Goal: Book appointment/travel/reservation

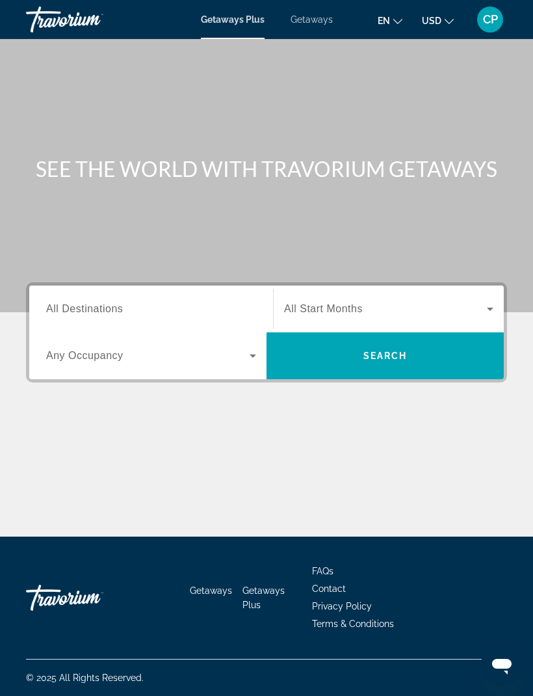
click at [91, 302] on input "Destination All Destinations" at bounding box center [151, 310] width 210 height 16
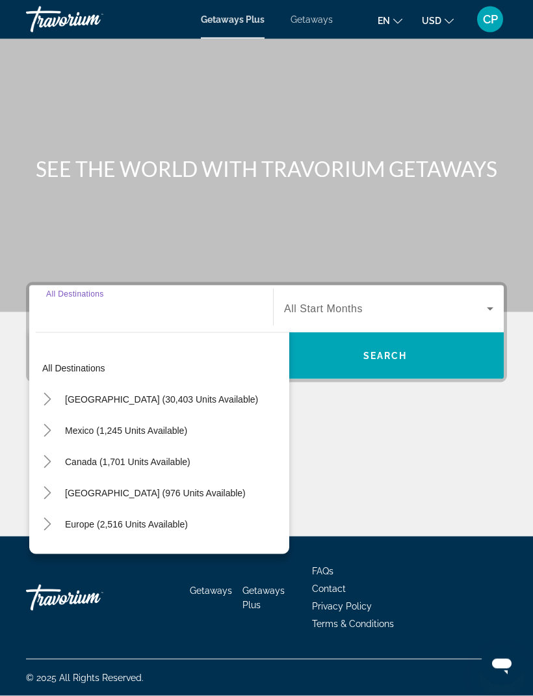
scroll to position [42, 0]
click at [37, 446] on span "Toggle Canada (1,701 units available)" at bounding box center [47, 461] width 31 height 31
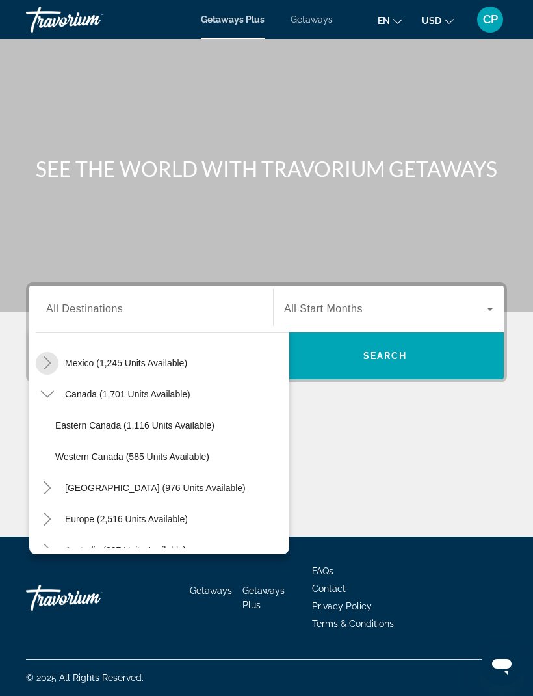
scroll to position [67, 0]
click at [46, 384] on mat-icon "Toggle Canada (1,701 units available)" at bounding box center [47, 395] width 23 height 23
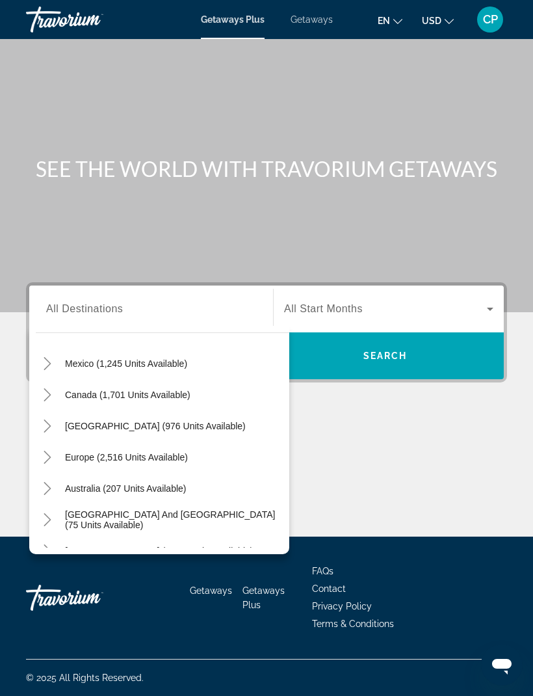
click at [44, 415] on mat-icon "Toggle Caribbean & Atlantic Islands (976 units available)" at bounding box center [47, 426] width 23 height 23
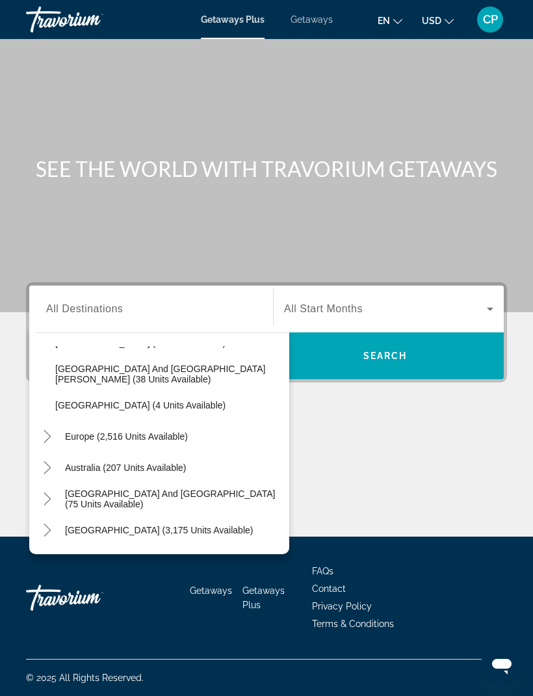
scroll to position [306, 0]
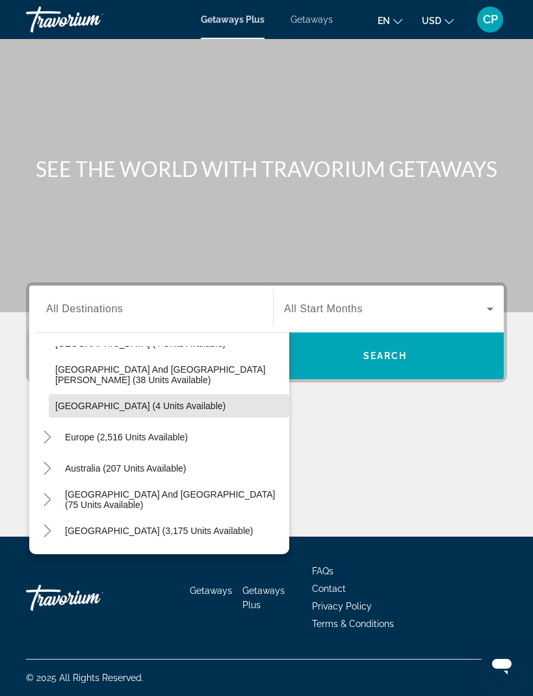
click at [71, 401] on span "[GEOGRAPHIC_DATA] (4 units available)" at bounding box center [140, 406] width 170 height 10
type input "**********"
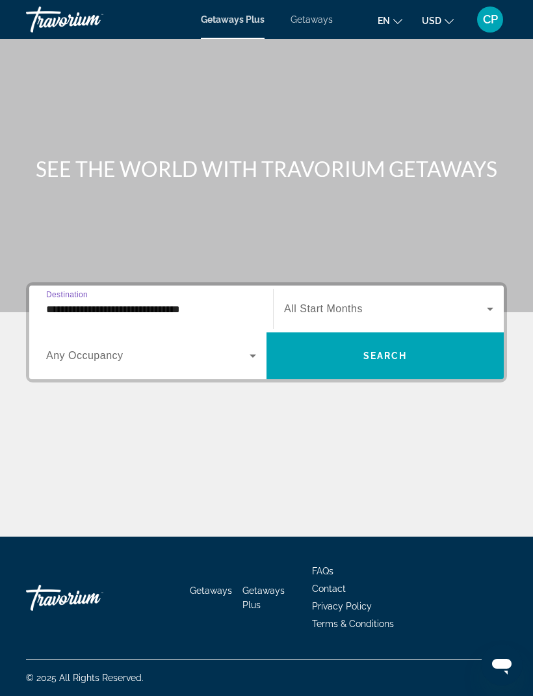
click at [448, 301] on span "Search widget" at bounding box center [385, 309] width 203 height 16
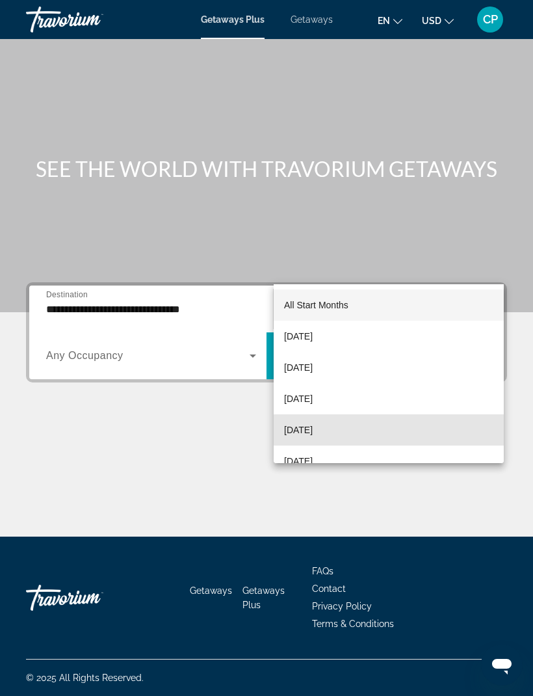
click at [380, 430] on mat-option "[DATE]" at bounding box center [389, 429] width 230 height 31
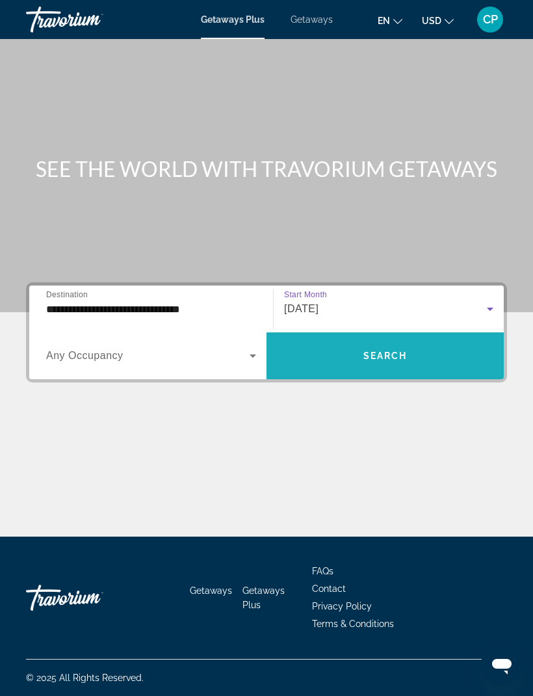
click at [446, 340] on span "Search widget" at bounding box center [385, 355] width 237 height 31
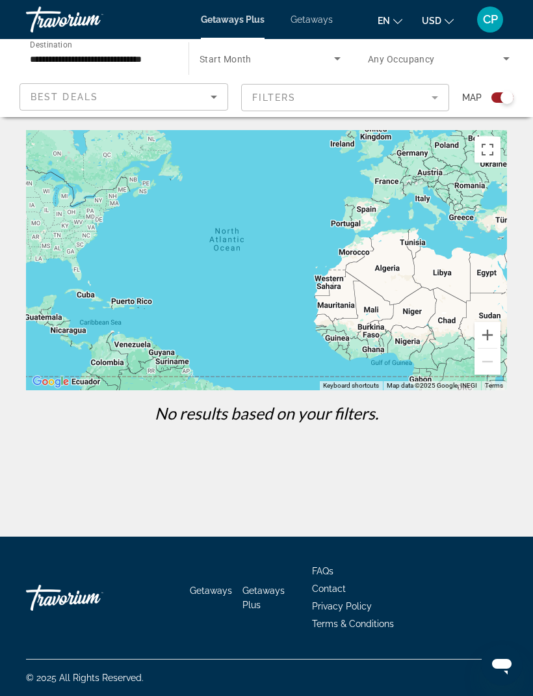
click at [337, 98] on mat-form-field "Filters" at bounding box center [345, 97] width 209 height 27
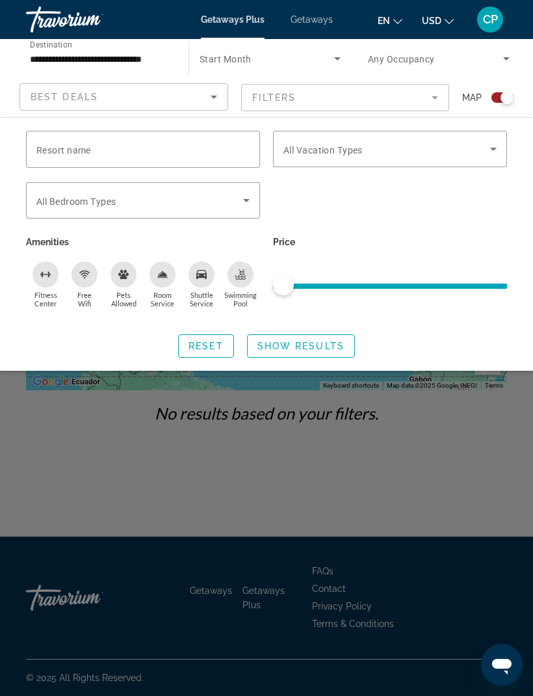
click at [325, 60] on span "Search widget" at bounding box center [267, 59] width 135 height 16
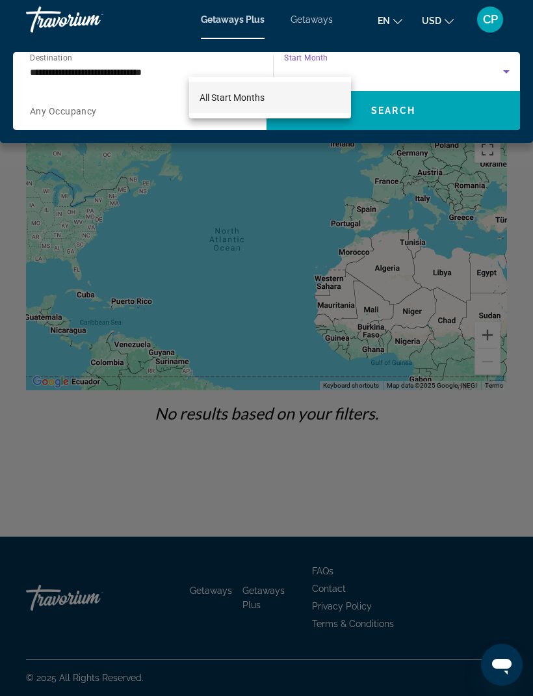
click at [480, 144] on div at bounding box center [266, 348] width 533 height 696
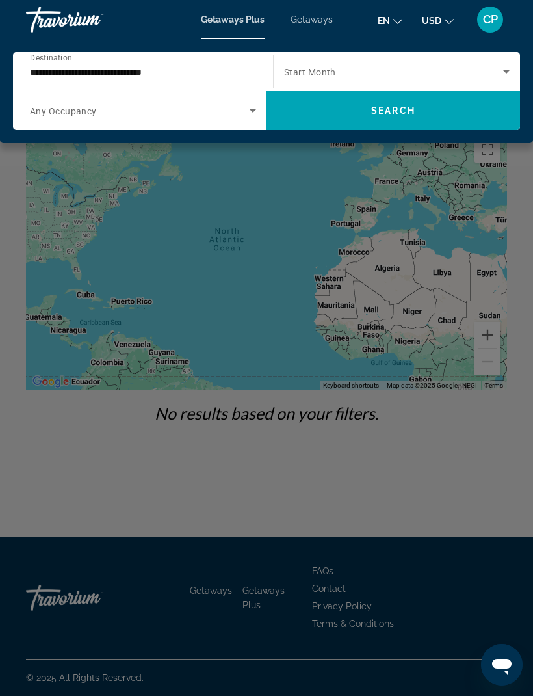
click at [409, 116] on span "Search widget" at bounding box center [394, 110] width 254 height 31
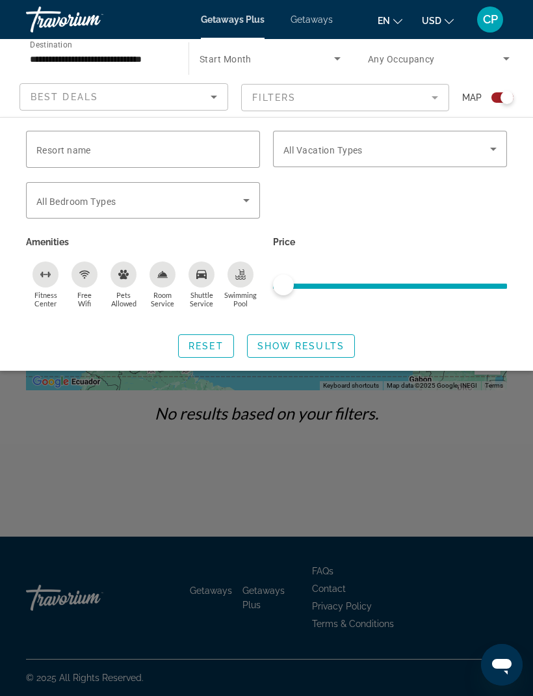
click at [328, 86] on mat-form-field "Filters" at bounding box center [345, 97] width 209 height 27
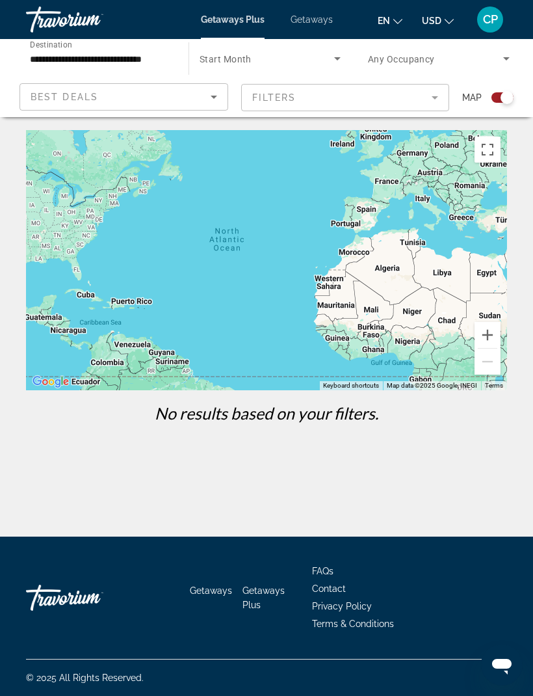
click at [340, 100] on mat-form-field "Filters" at bounding box center [345, 97] width 209 height 27
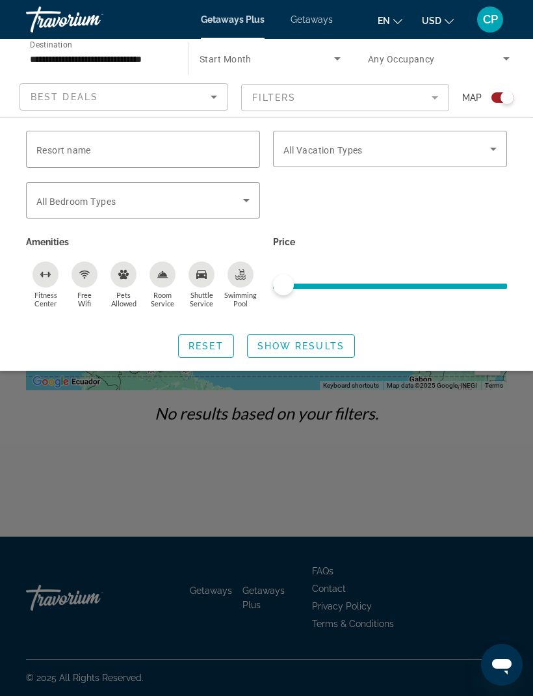
click at [328, 388] on div "Search widget" at bounding box center [266, 445] width 533 height 501
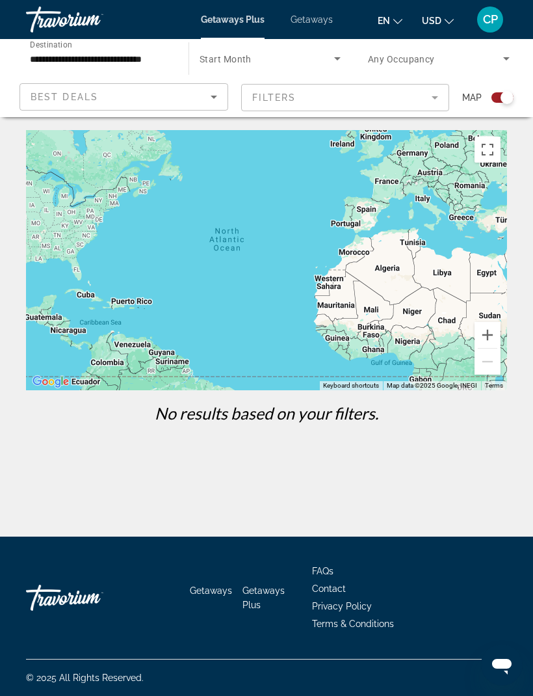
click at [317, 62] on span "Search widget" at bounding box center [267, 59] width 135 height 16
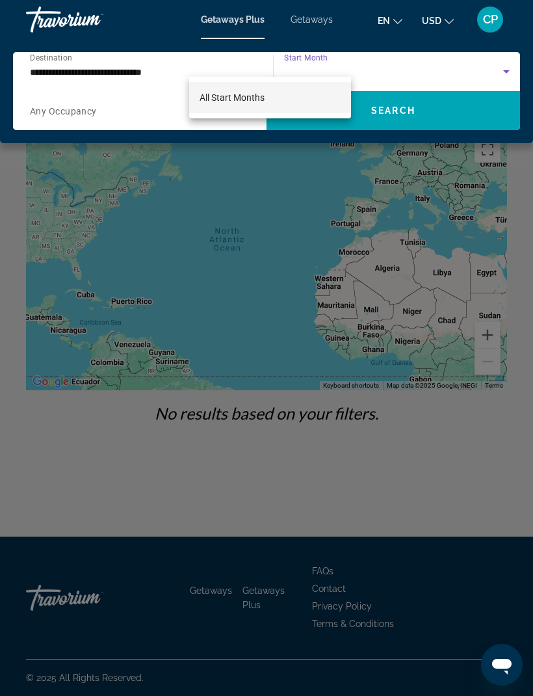
click at [429, 150] on div at bounding box center [266, 348] width 533 height 696
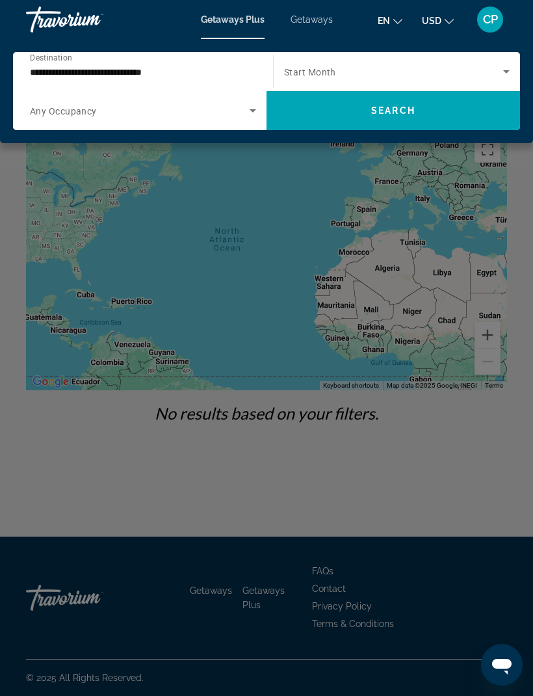
click at [435, 154] on div "Main content" at bounding box center [266, 348] width 533 height 696
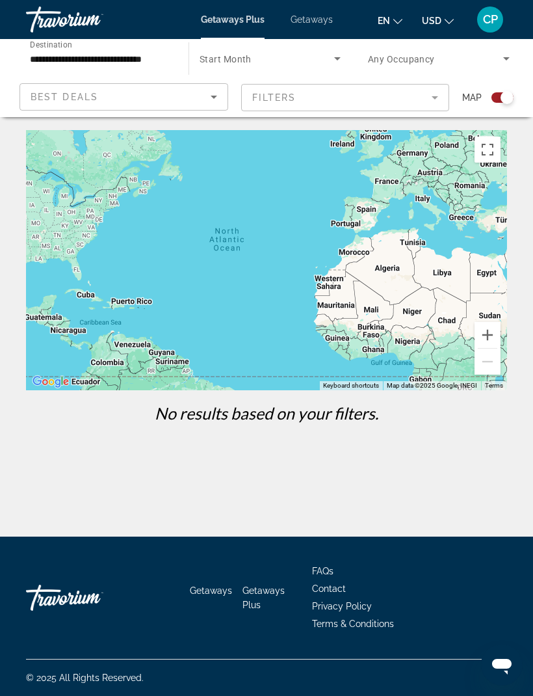
click at [435, 154] on div "Main content" at bounding box center [266, 260] width 481 height 260
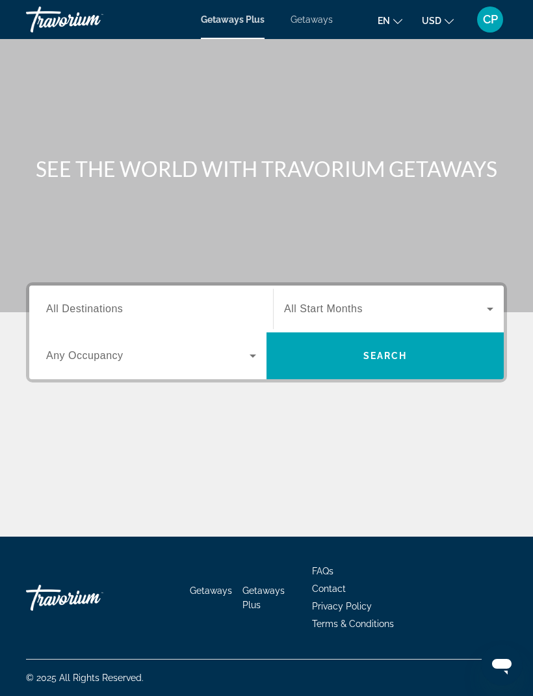
click at [315, 16] on span "Getaways" at bounding box center [312, 19] width 42 height 10
click at [137, 307] on input "Destination All Destinations" at bounding box center [151, 310] width 210 height 16
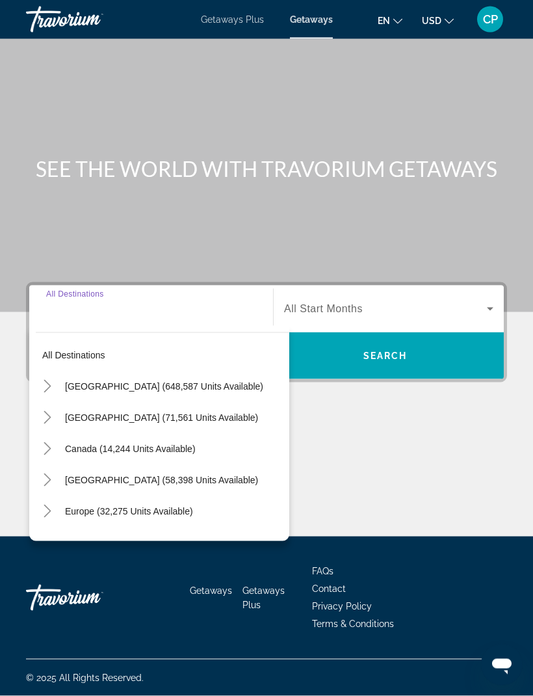
scroll to position [43, 0]
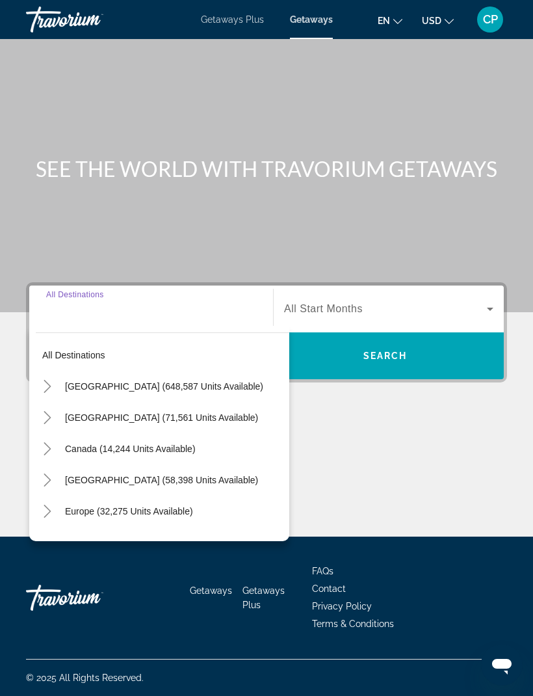
click at [49, 474] on icon "Toggle Caribbean & Atlantic Islands (58,398 units available)" at bounding box center [47, 480] width 13 height 13
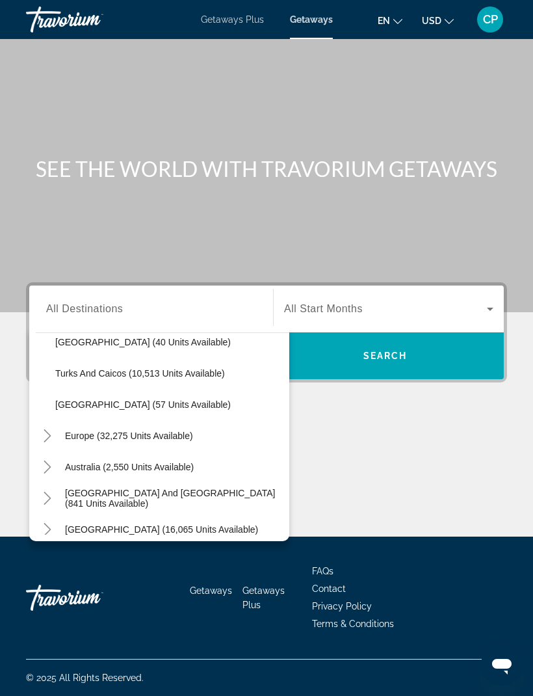
scroll to position [513, 0]
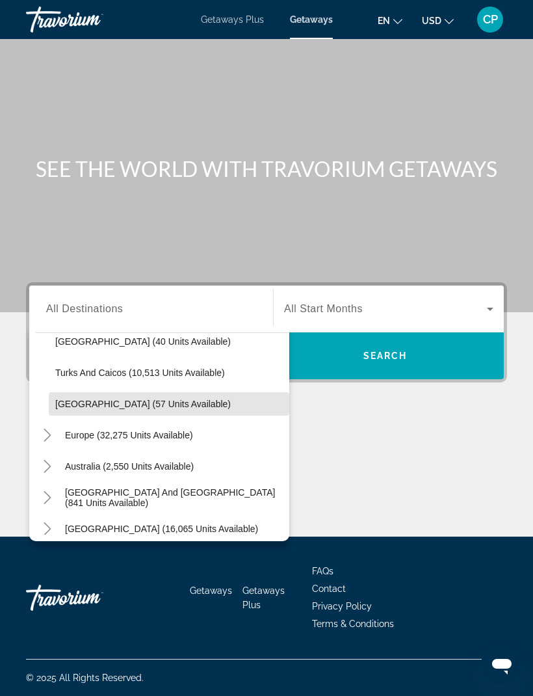
click at [153, 399] on span "[GEOGRAPHIC_DATA] (57 units available)" at bounding box center [143, 404] width 176 height 10
type input "**********"
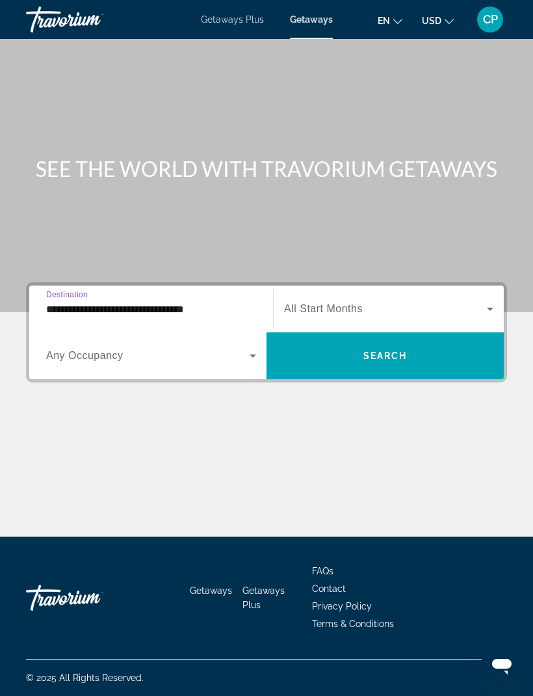
click at [443, 291] on div "Search widget" at bounding box center [388, 309] width 209 height 36
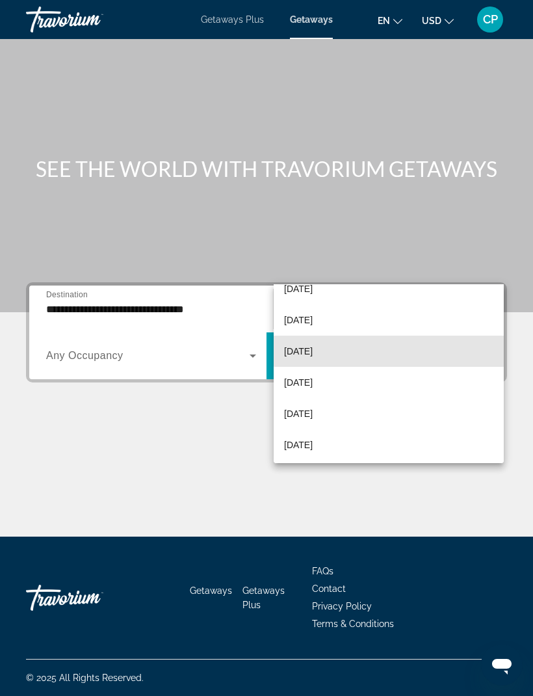
scroll to position [48, 0]
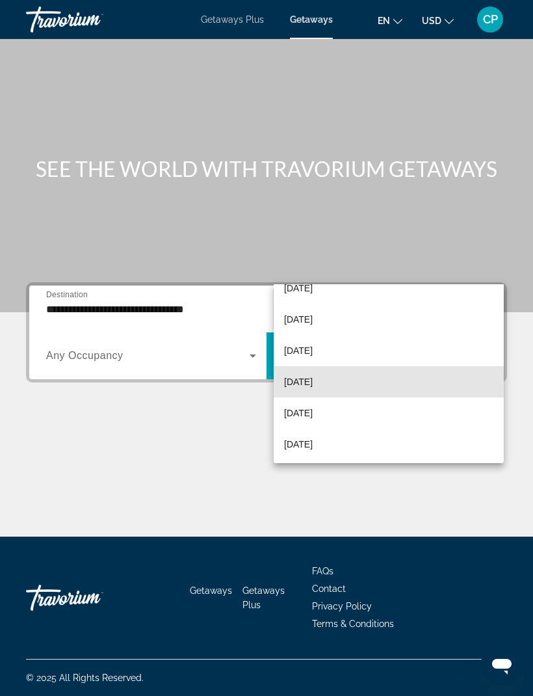
click at [372, 373] on mat-option "[DATE]" at bounding box center [389, 381] width 230 height 31
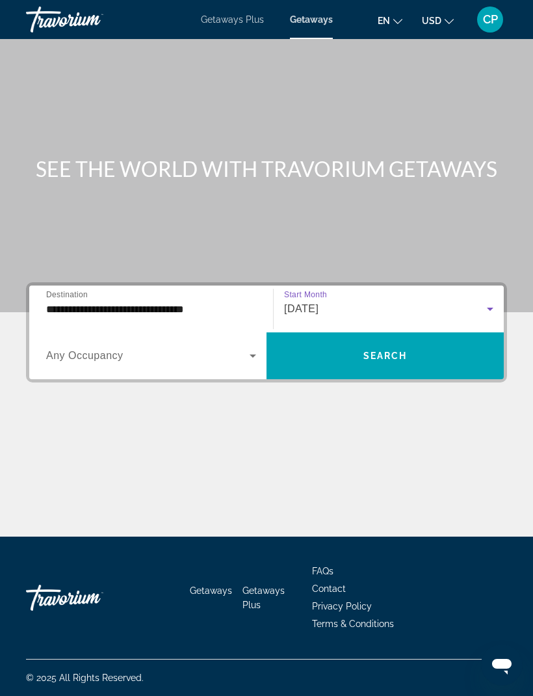
click at [422, 340] on span "Search widget" at bounding box center [385, 355] width 237 height 31
click at [224, 24] on span "Getaways Plus" at bounding box center [232, 19] width 63 height 10
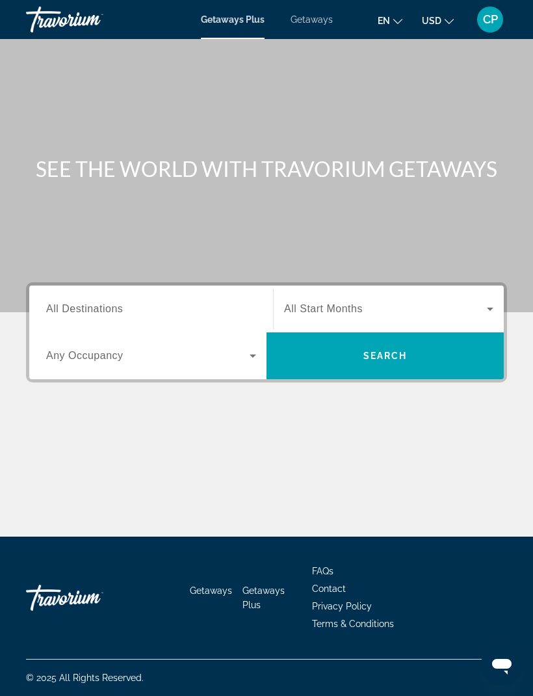
click at [251, 306] on input "Destination All Destinations" at bounding box center [151, 310] width 210 height 16
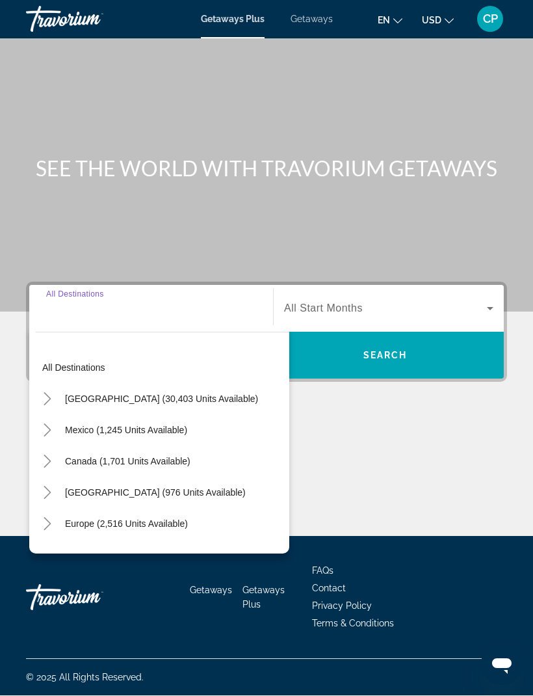
scroll to position [43, 0]
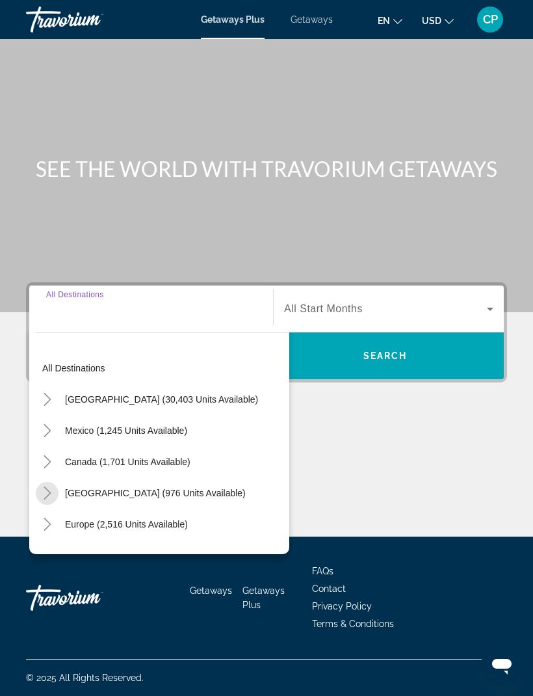
click at [51, 482] on mat-icon "Toggle Caribbean & Atlantic Islands (976 units available)" at bounding box center [47, 493] width 23 height 23
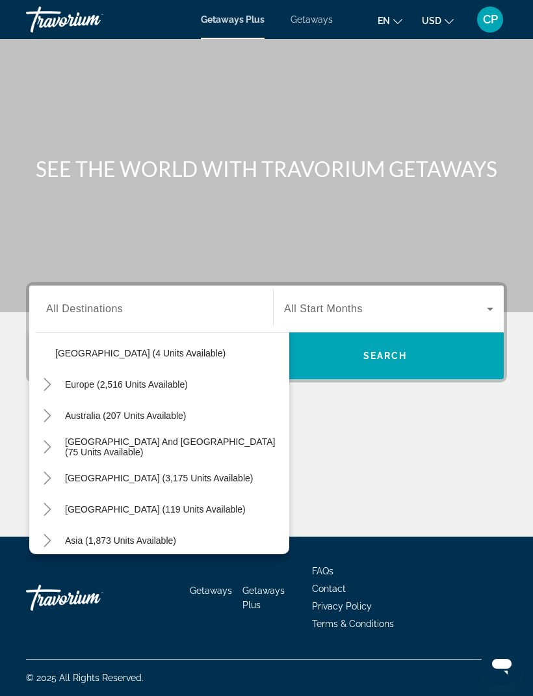
scroll to position [359, 0]
click at [49, 377] on icon "Toggle Europe (2,516 units available)" at bounding box center [47, 383] width 7 height 13
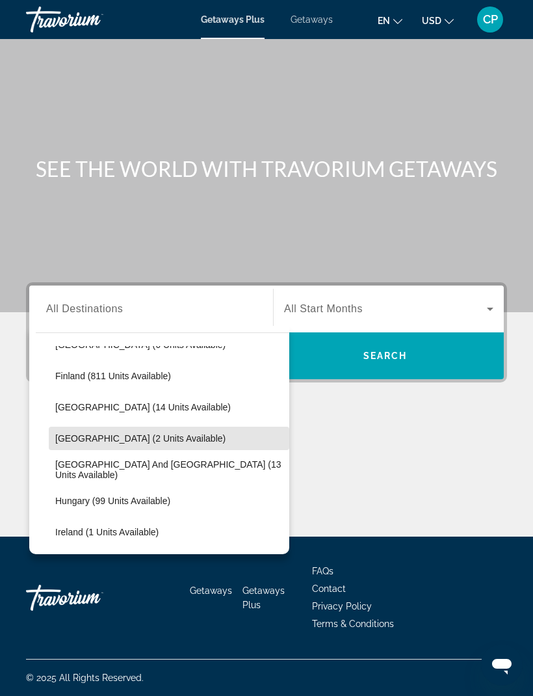
scroll to position [563, 0]
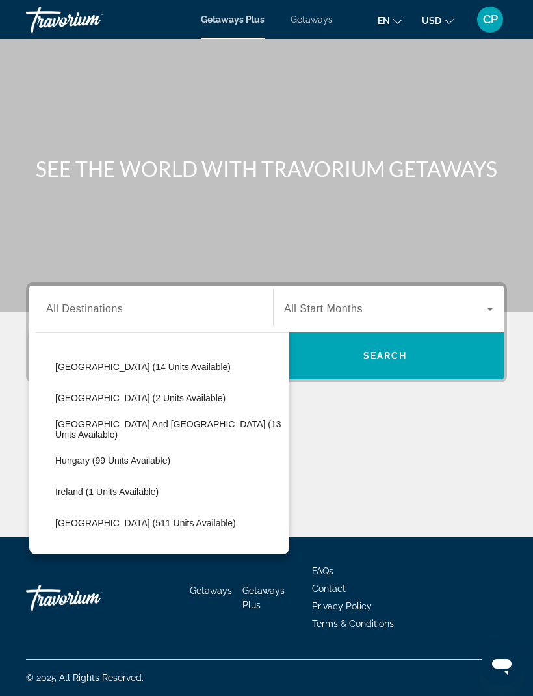
click at [152, 419] on span "[GEOGRAPHIC_DATA] and [GEOGRAPHIC_DATA] (13 units available)" at bounding box center [169, 429] width 228 height 21
type input "**********"
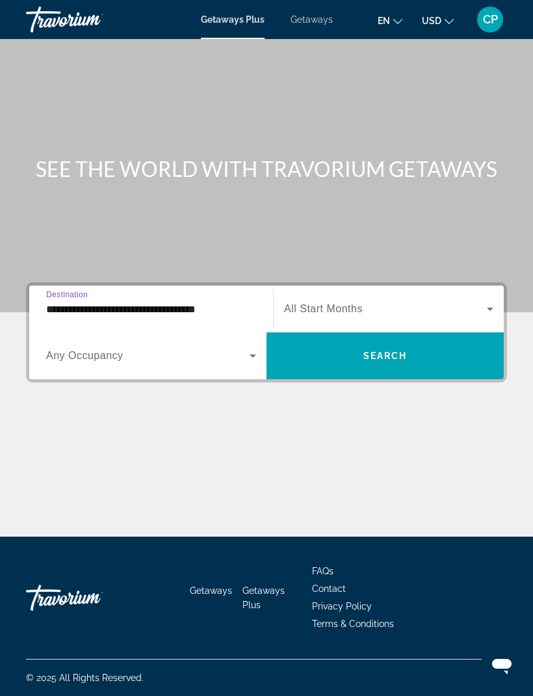
click at [432, 340] on span "Search widget" at bounding box center [385, 355] width 237 height 31
